Goal: Navigation & Orientation: Find specific page/section

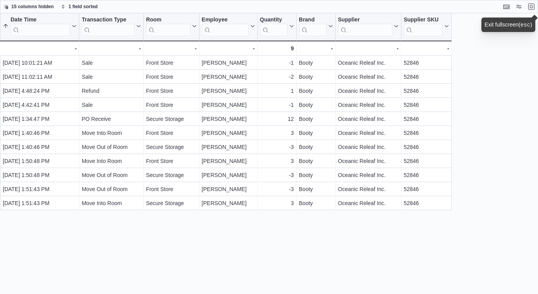
click at [491, 192] on div "Date Time Sorted ascending . Click to view column header actions Transaction Ty…" at bounding box center [269, 153] width 538 height 281
click at [531, 7] on button "Exit fullscreen" at bounding box center [530, 6] width 9 height 9
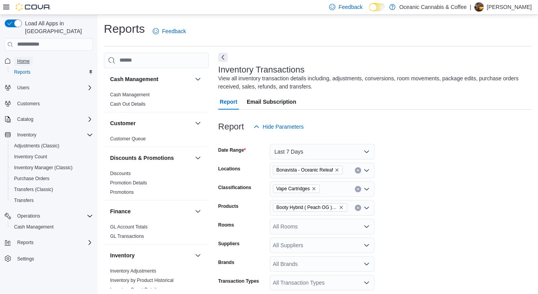
click at [30, 58] on span "Home" at bounding box center [23, 61] width 12 height 6
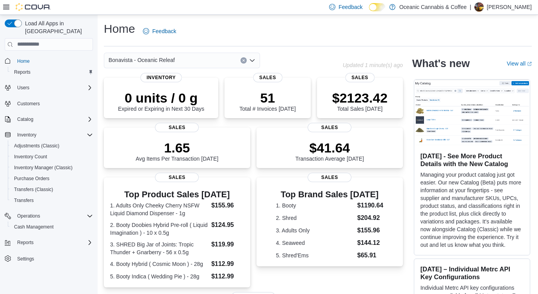
click at [250, 61] on icon "Open list of options" at bounding box center [252, 60] width 6 height 6
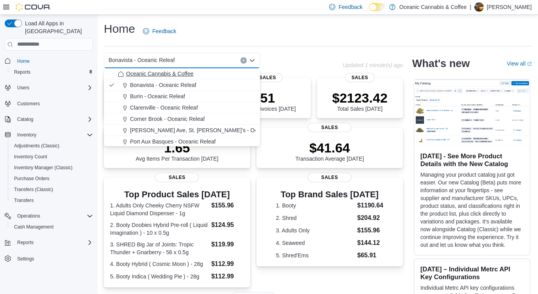
click at [178, 74] on span "Oceanic Cannabis & Coffee" at bounding box center [160, 74] width 68 height 8
